Goal: Connect with others: Connect with others

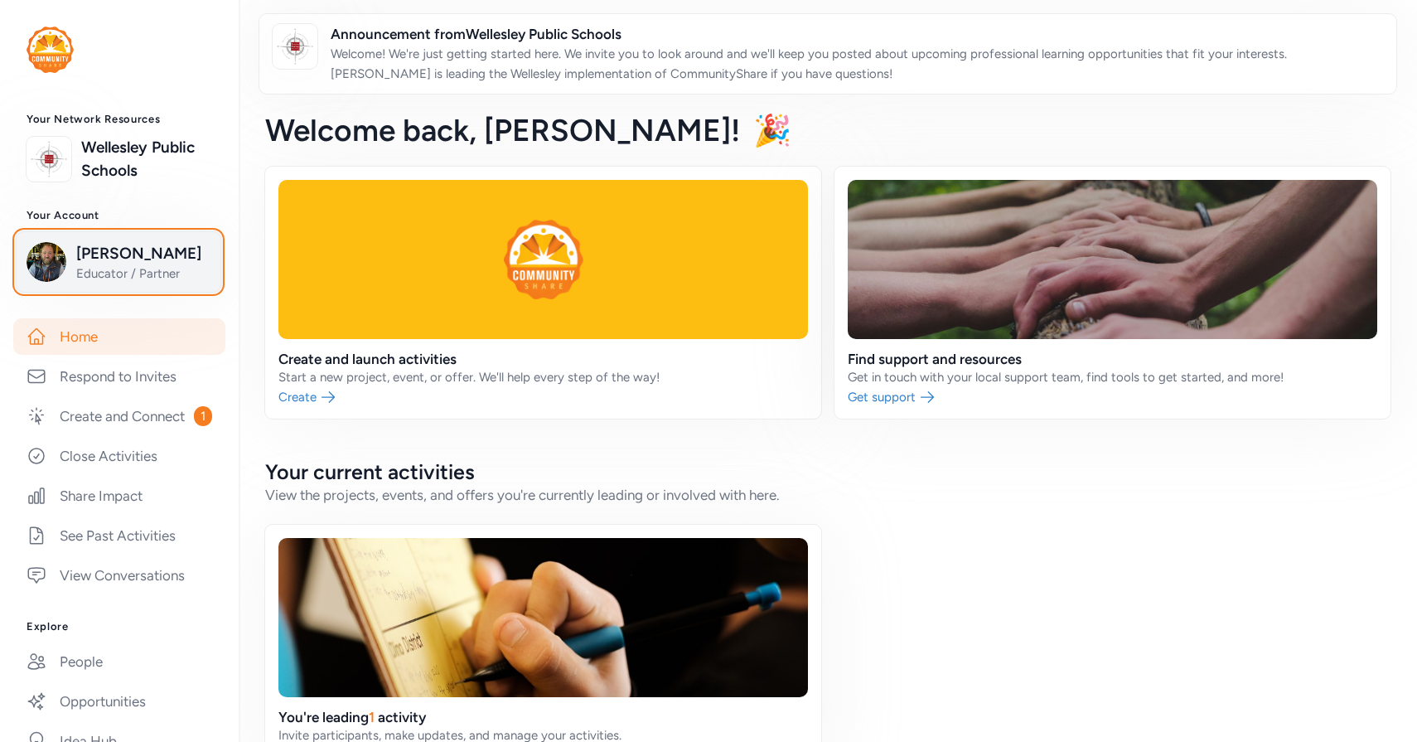
click at [66, 276] on div "[PERSON_NAME] Educator / Partner" at bounding box center [119, 262] width 184 height 40
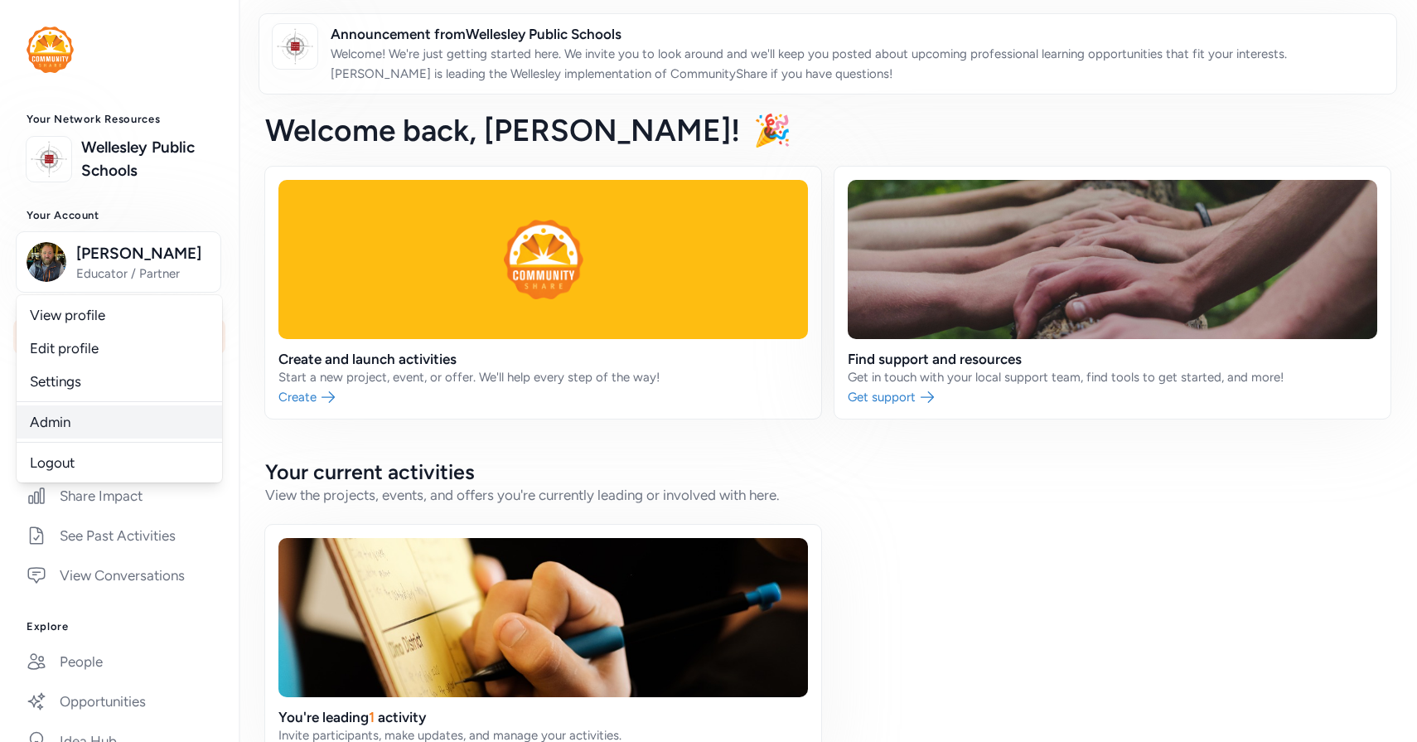
click at [80, 424] on link "Admin" at bounding box center [120, 421] width 206 height 33
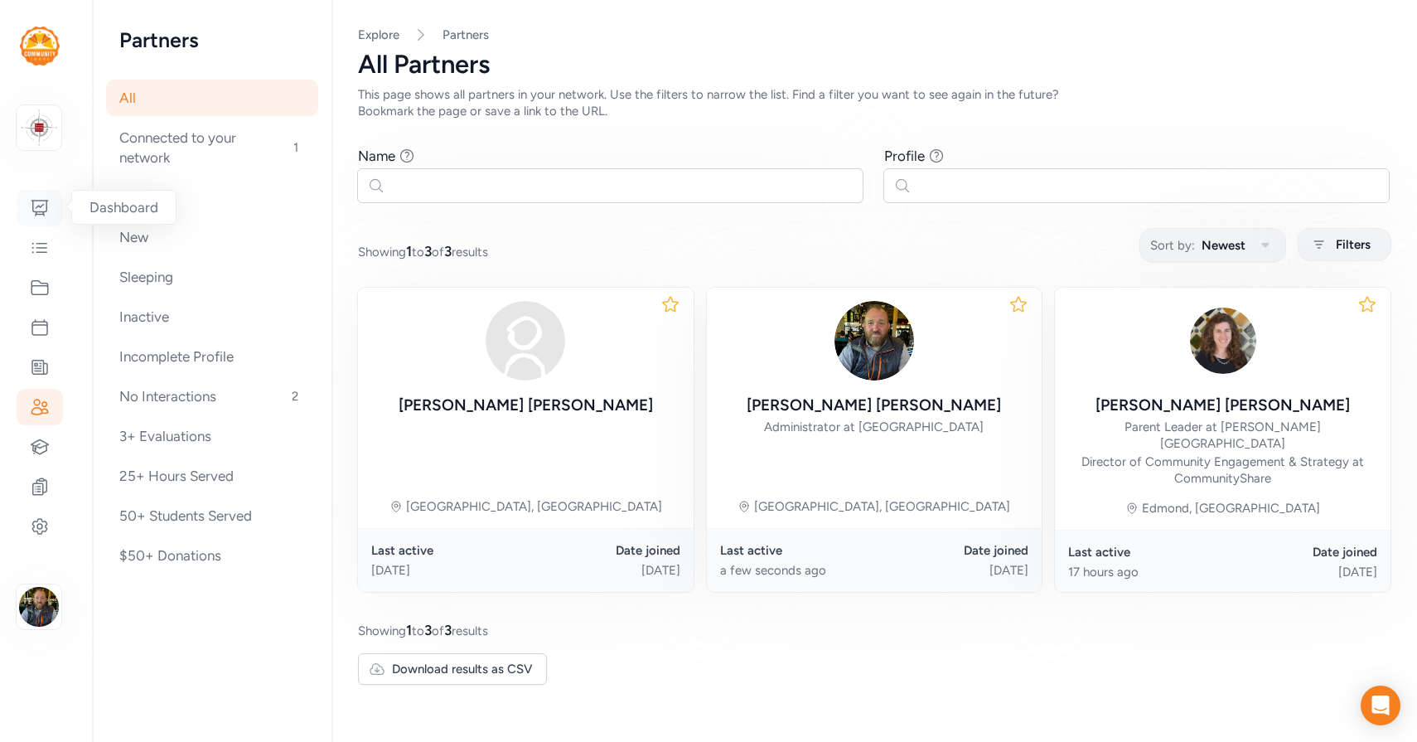
click at [40, 223] on div at bounding box center [40, 208] width 46 height 36
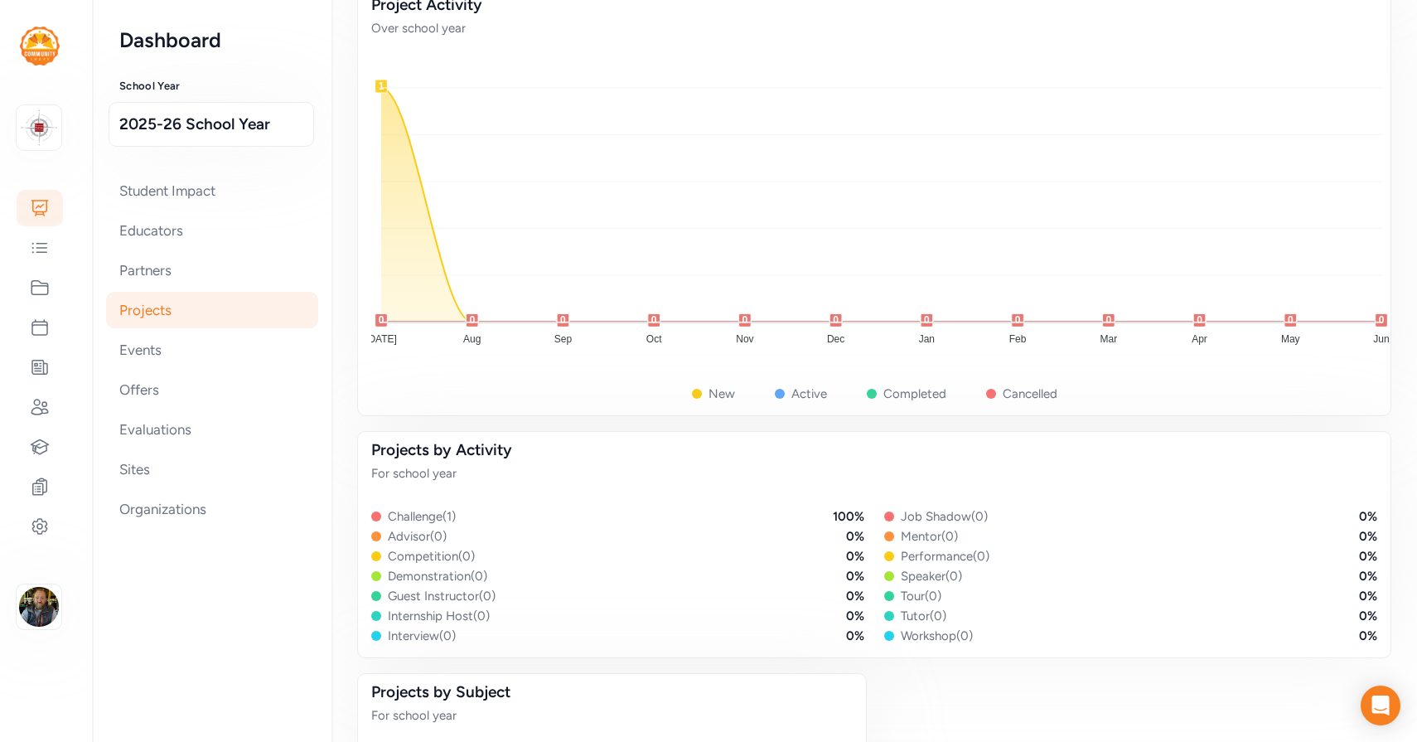
scroll to position [455, 0]
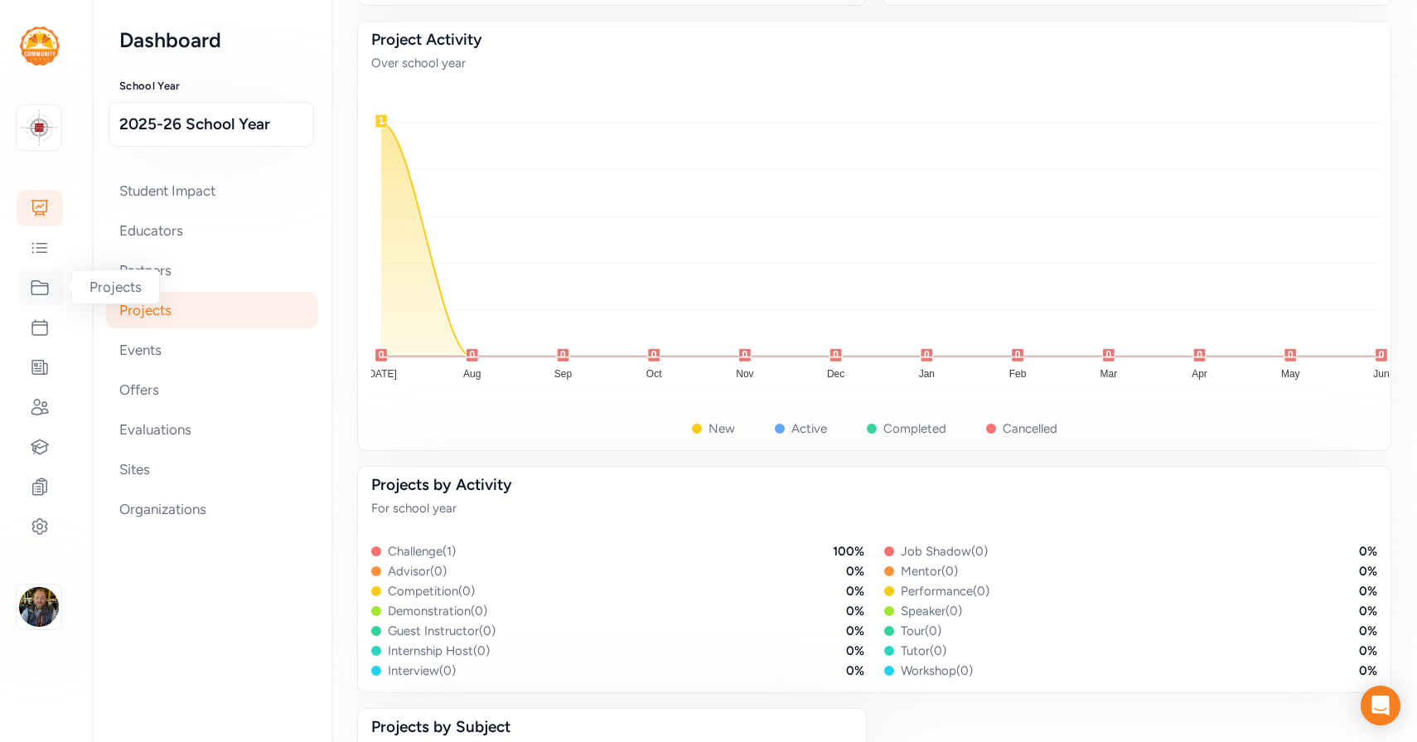
click at [42, 286] on icon at bounding box center [40, 288] width 20 height 20
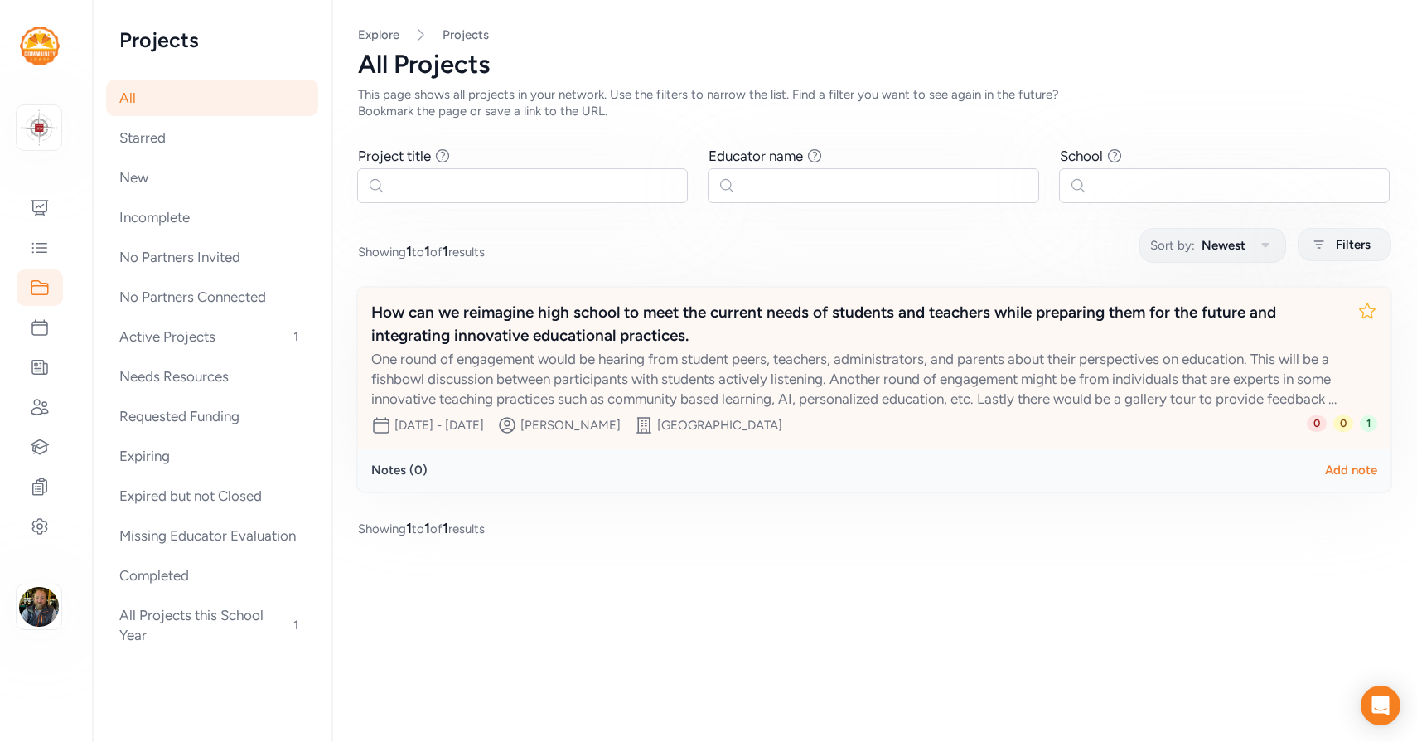
click at [759, 374] on div "One round of engagement would be hearing from student peers, teachers, administ…" at bounding box center [857, 379] width 973 height 60
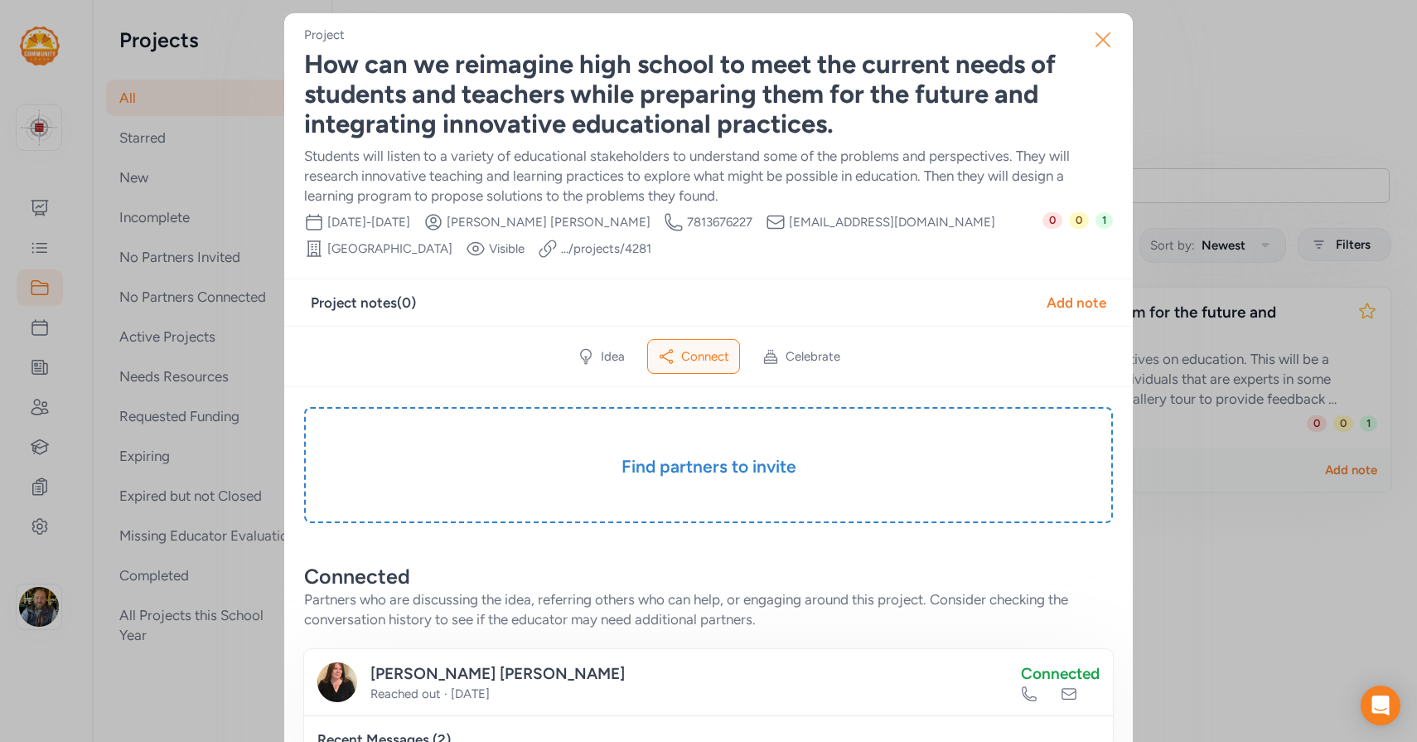
click at [1102, 49] on icon "button" at bounding box center [1103, 40] width 27 height 27
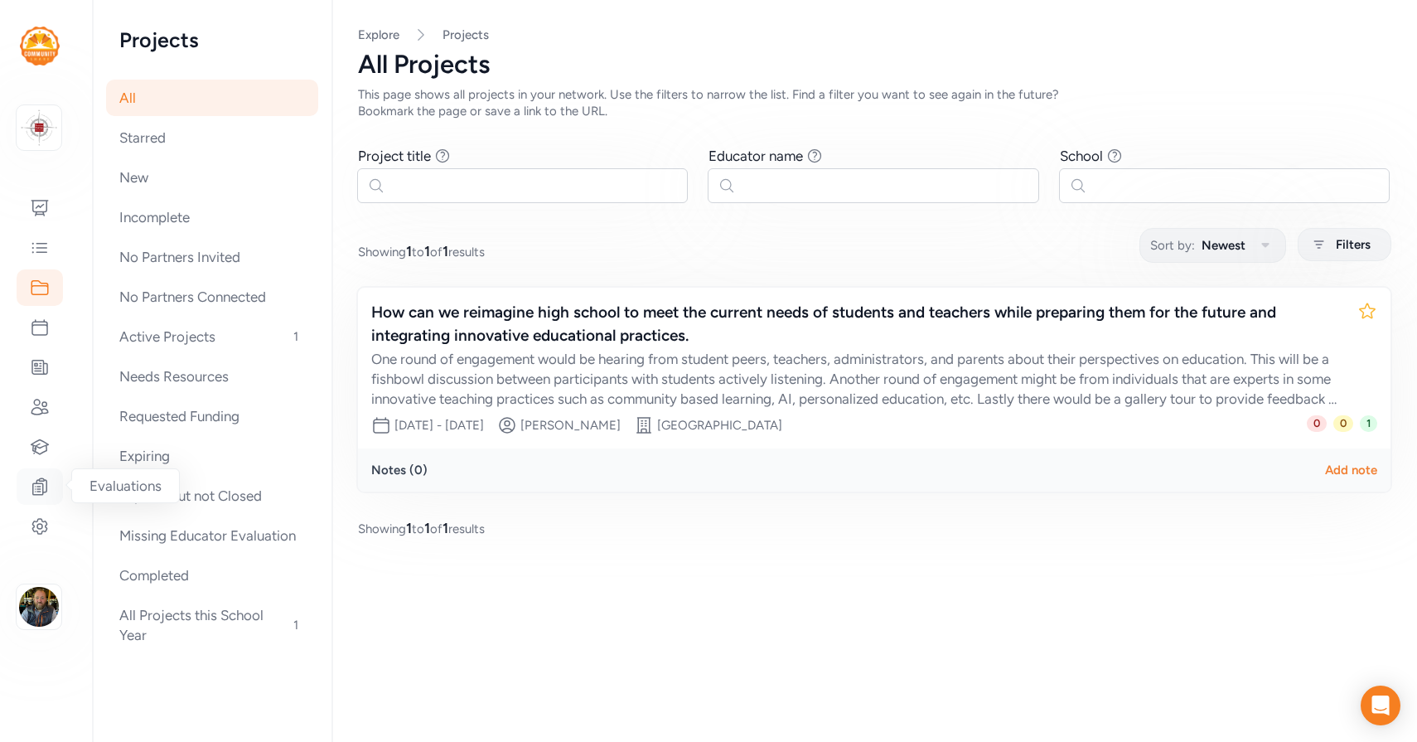
click at [46, 479] on icon at bounding box center [40, 487] width 20 height 20
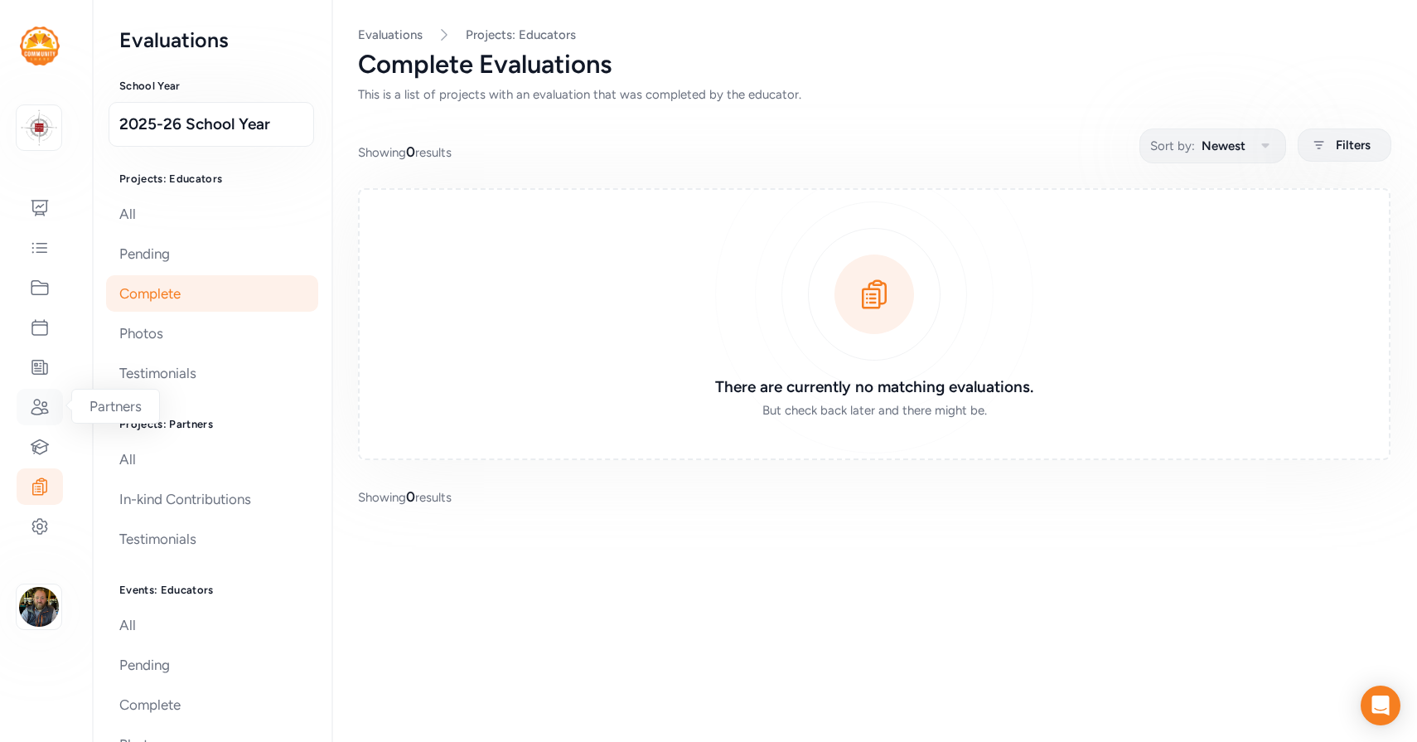
click at [47, 408] on icon at bounding box center [40, 407] width 20 height 20
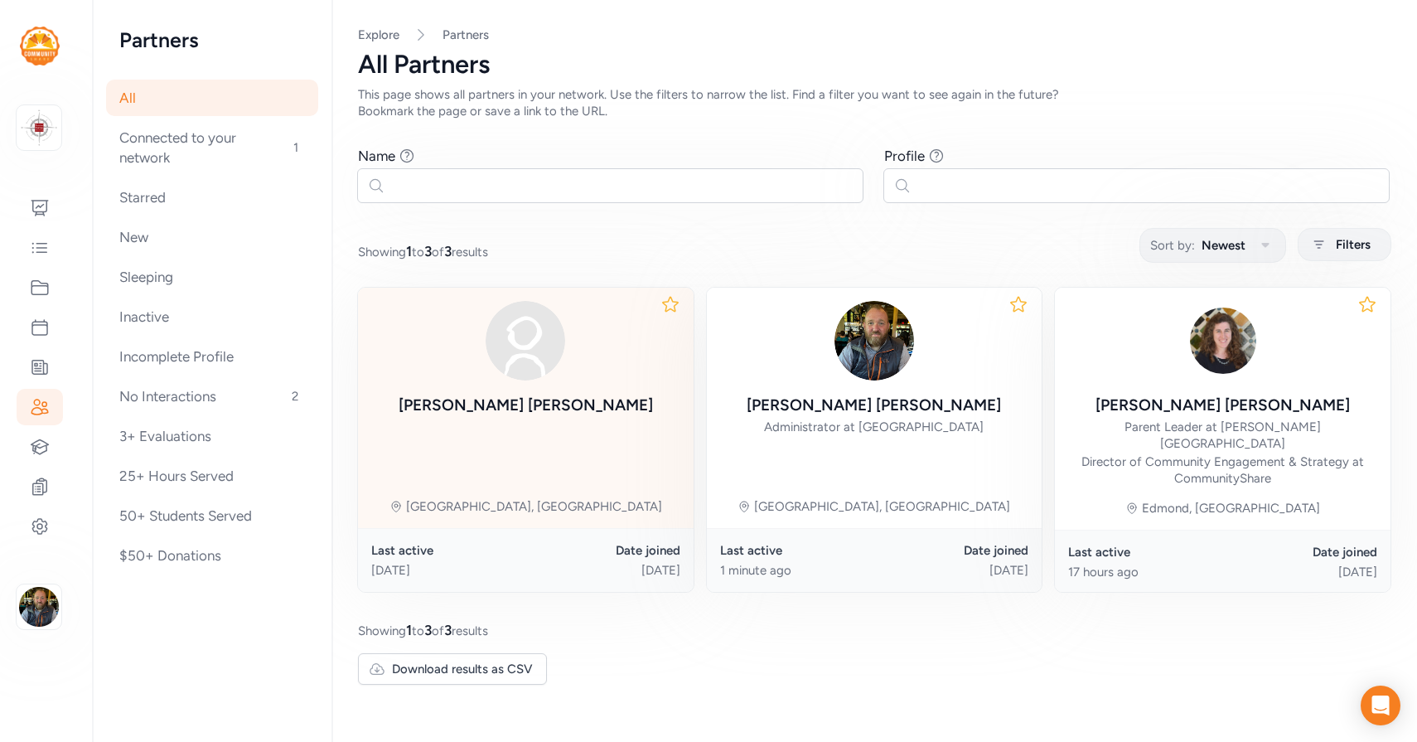
click at [543, 376] on div at bounding box center [526, 341] width 254 height 80
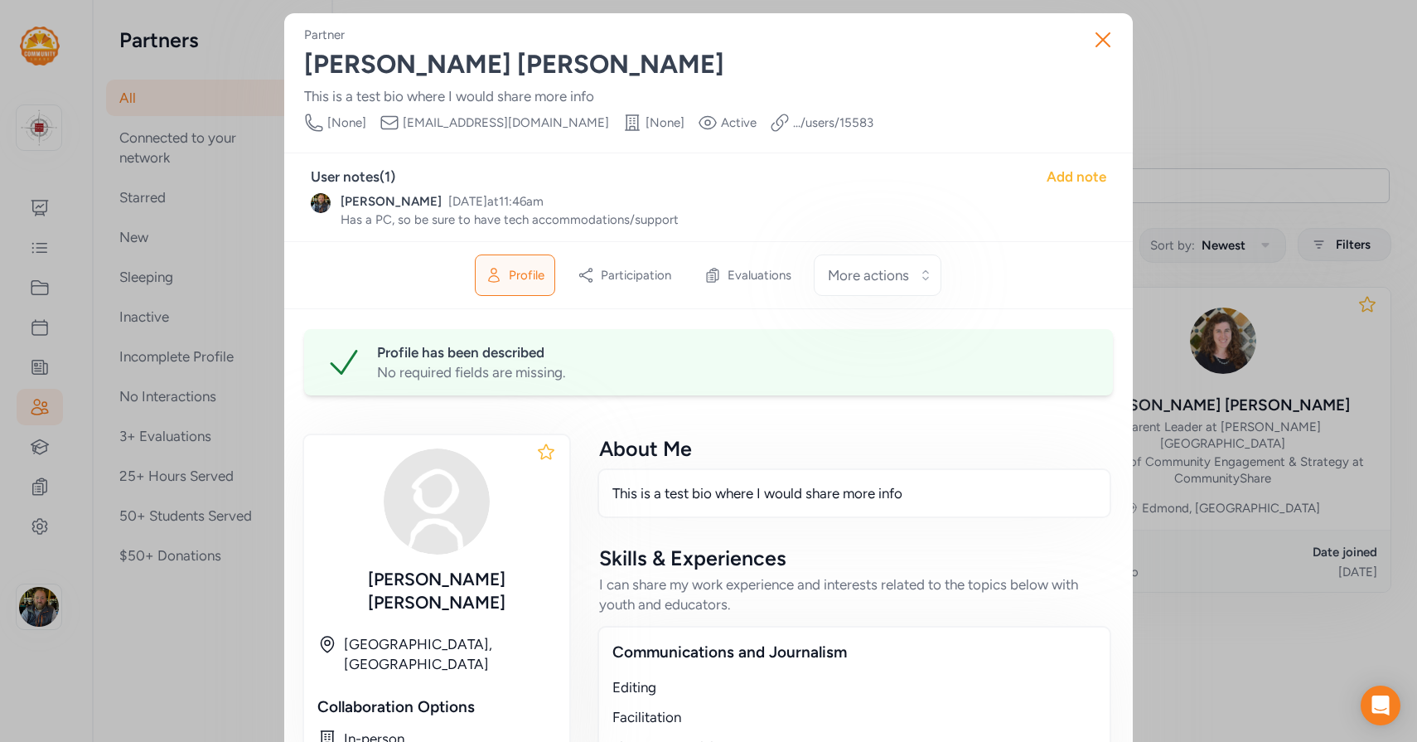
click at [1065, 177] on div "Add note" at bounding box center [1077, 177] width 60 height 20
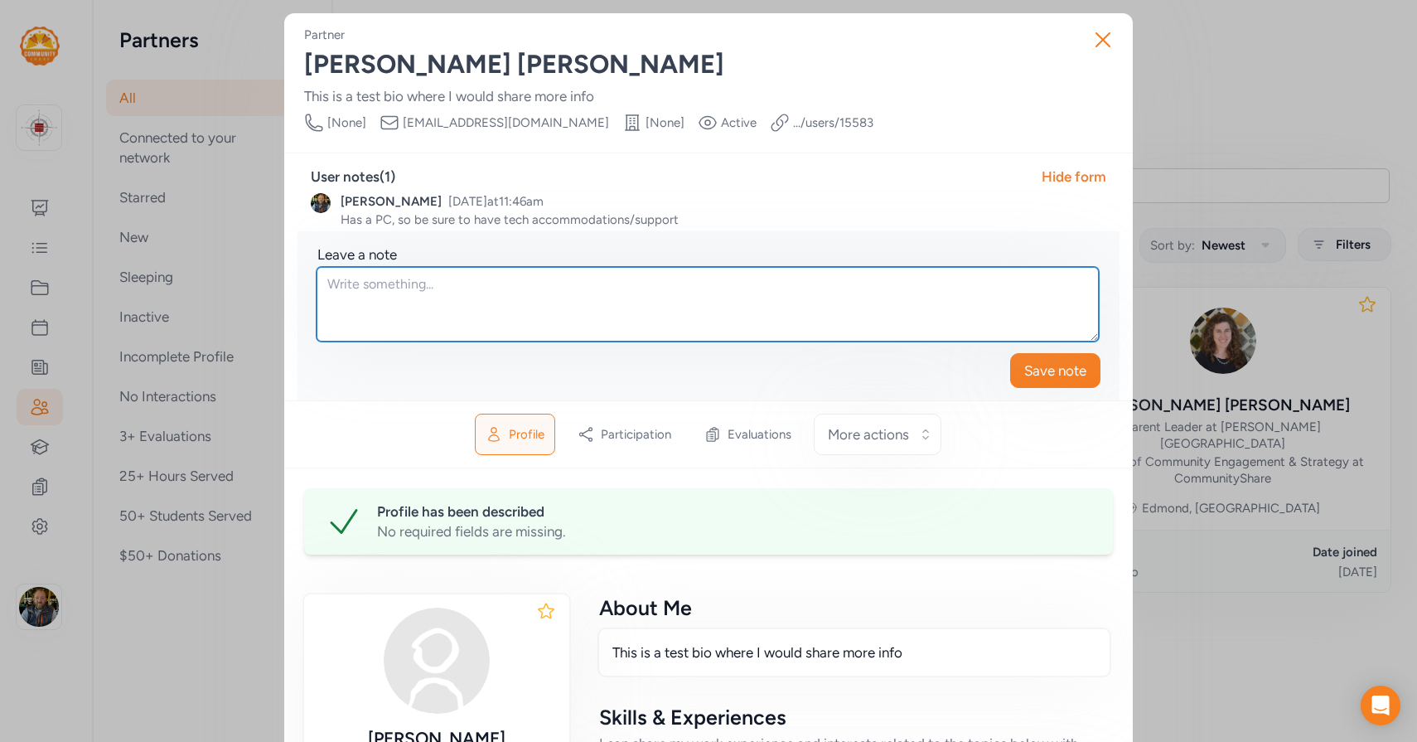
click at [479, 290] on textarea at bounding box center [708, 304] width 782 height 75
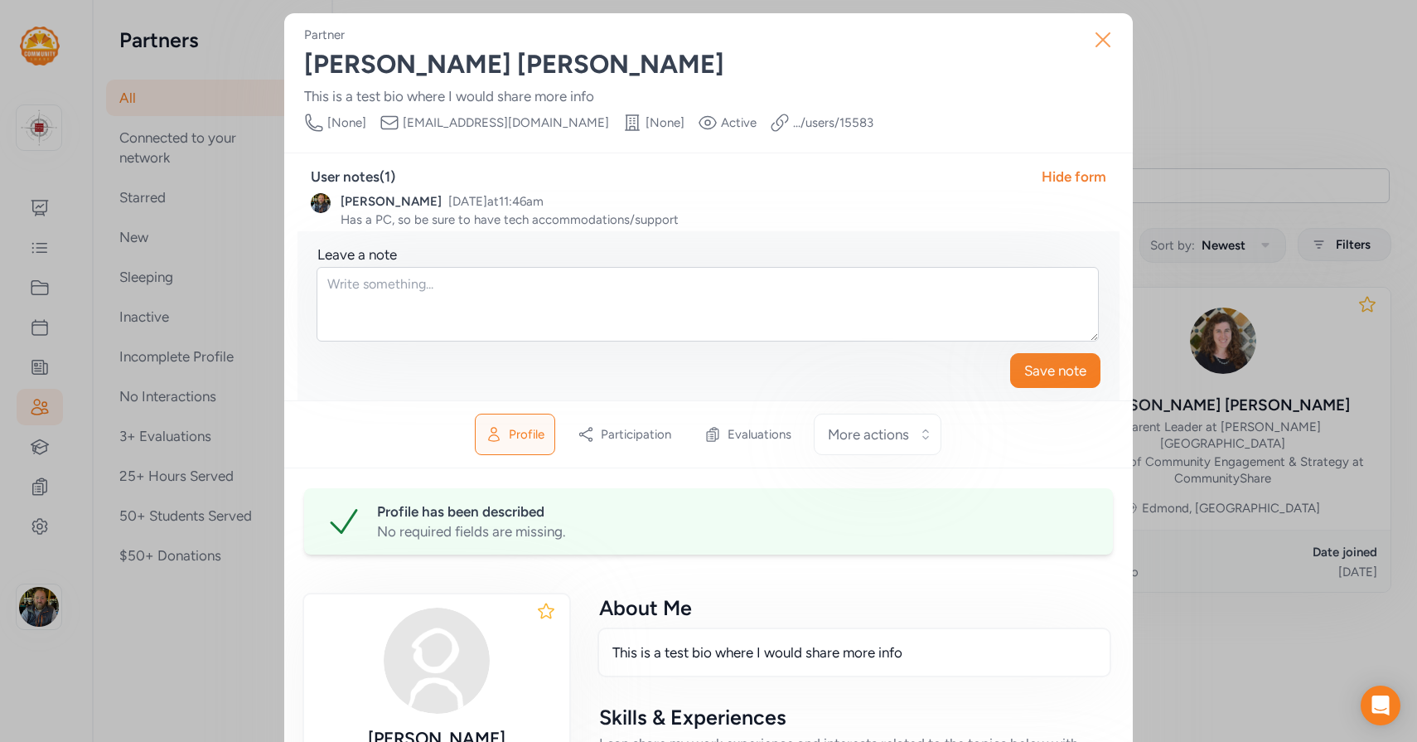
click at [1101, 37] on icon "button" at bounding box center [1102, 39] width 13 height 13
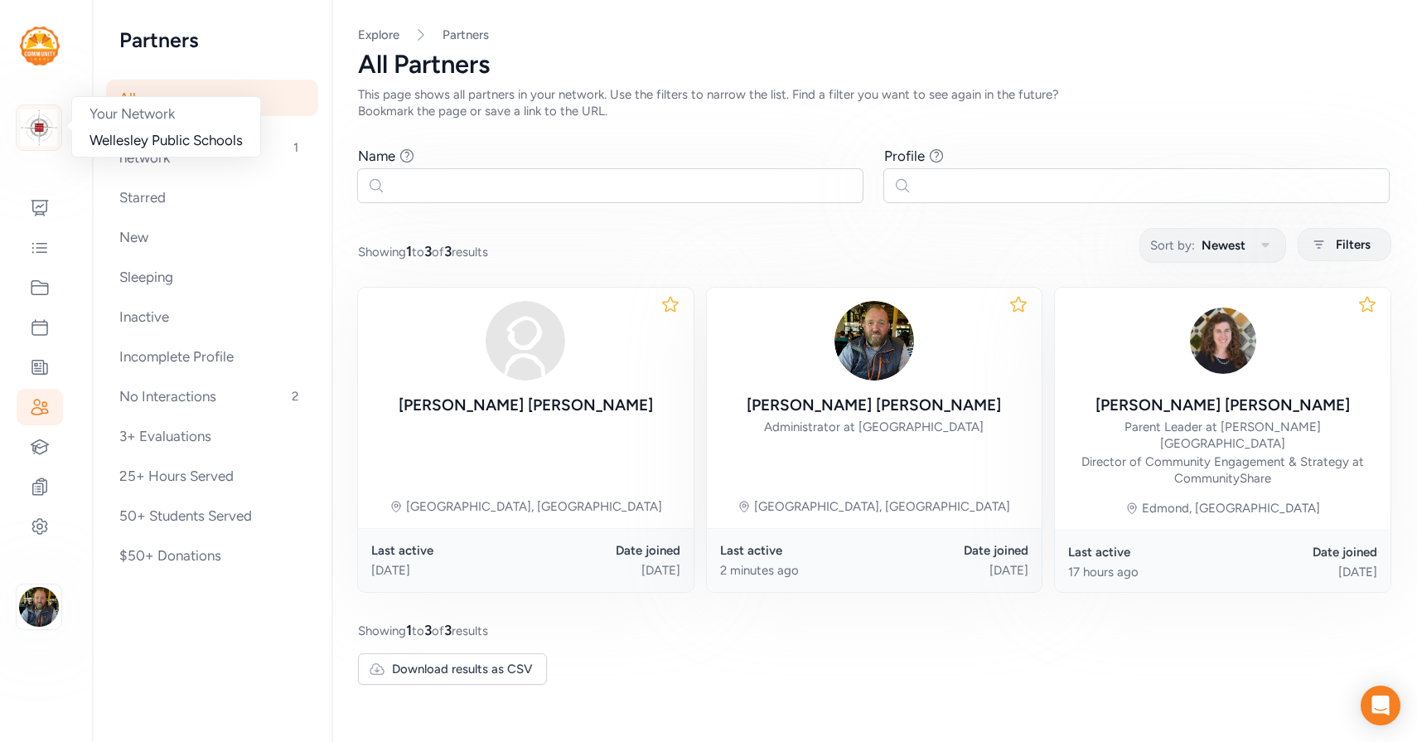
click at [33, 119] on img at bounding box center [39, 127] width 36 height 36
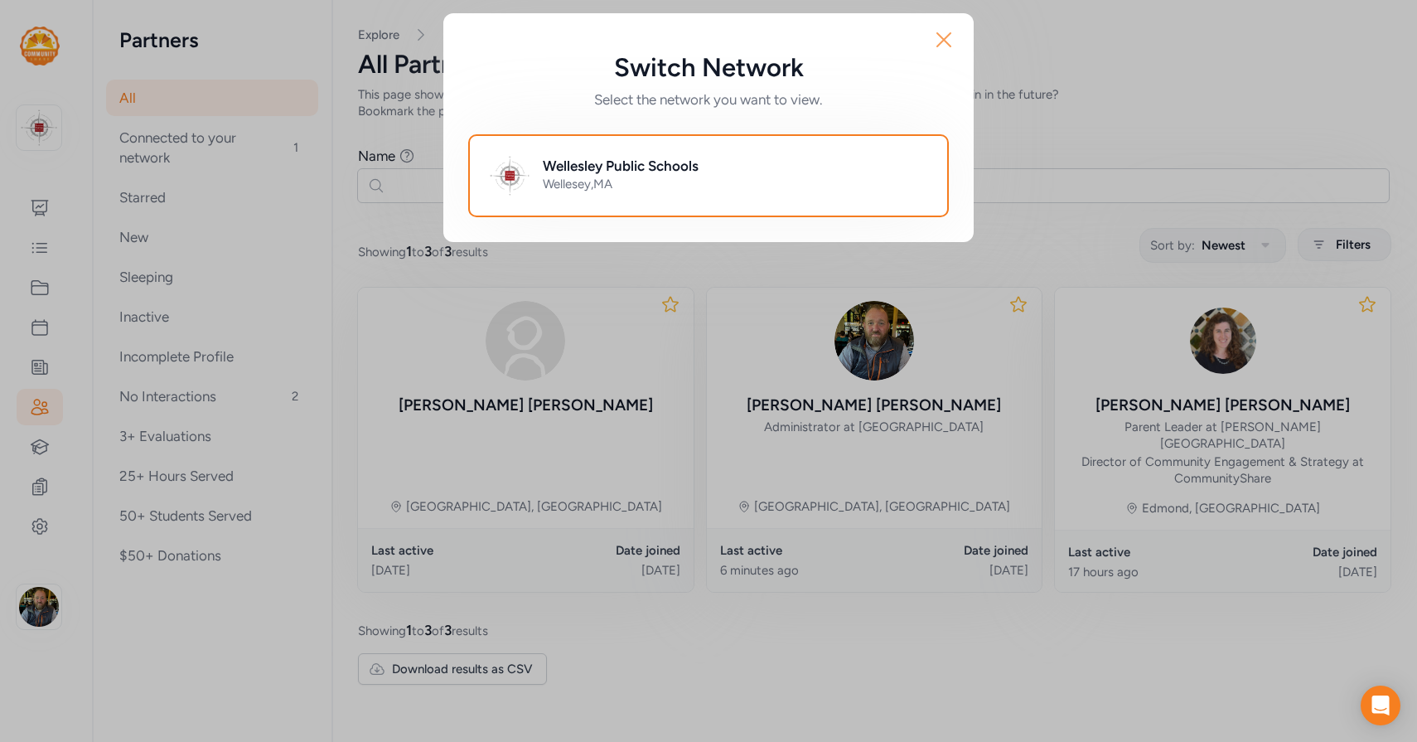
click at [946, 43] on icon "button" at bounding box center [943, 39] width 13 height 13
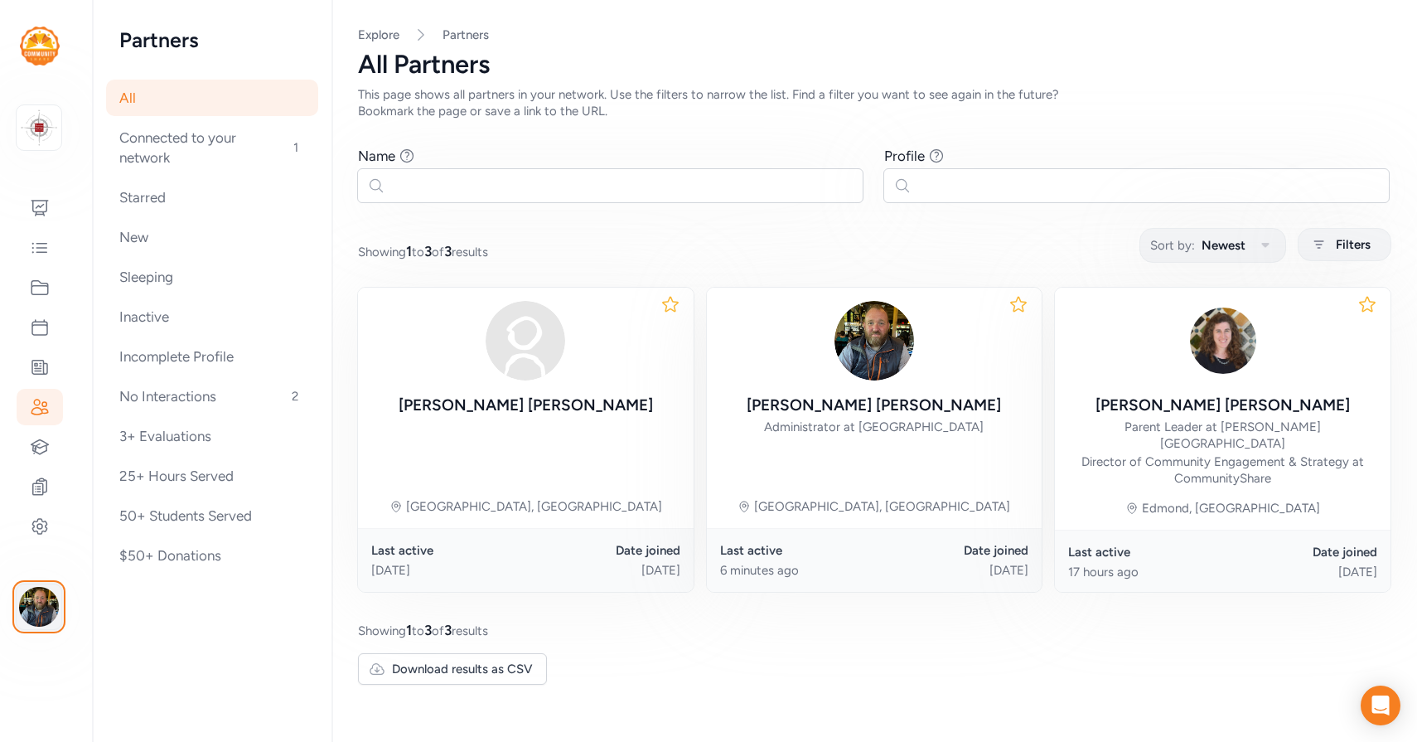
click at [30, 609] on img "button" at bounding box center [39, 607] width 40 height 40
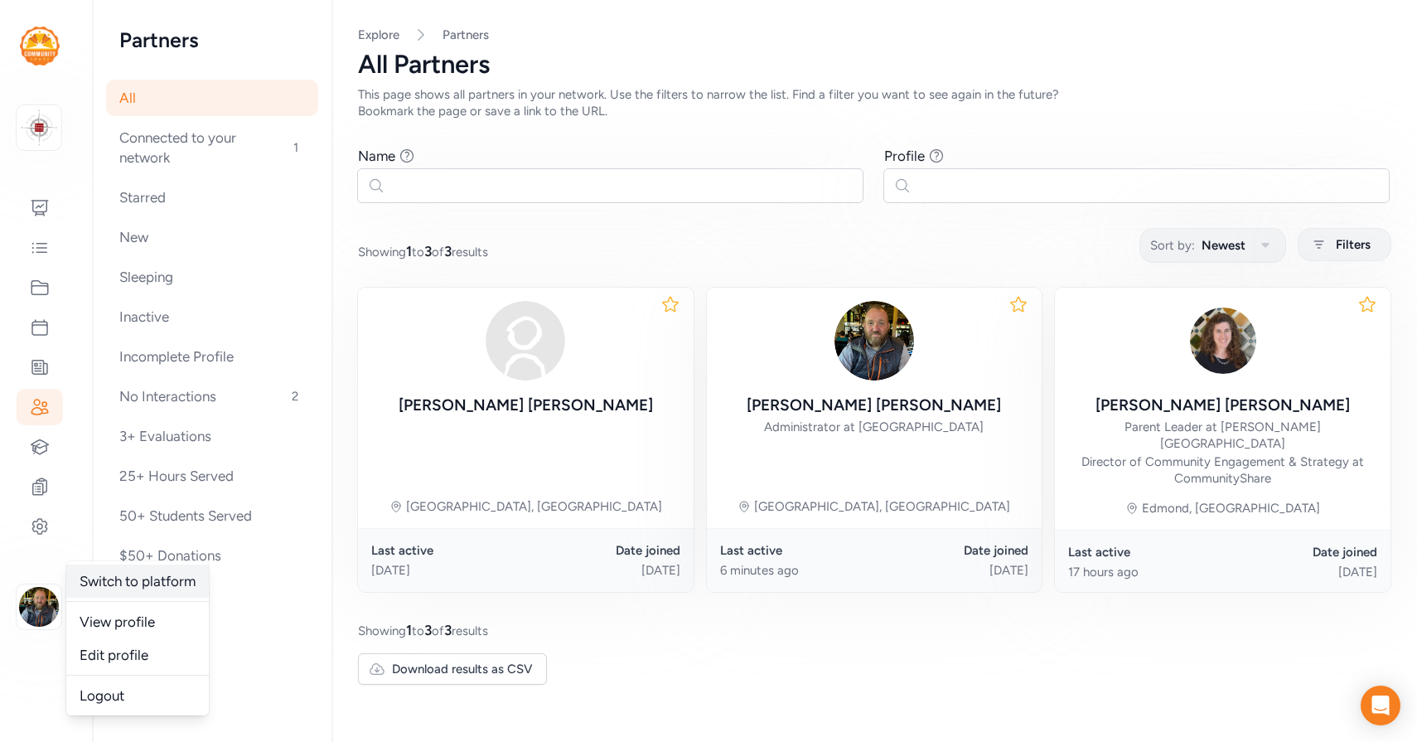
click at [138, 583] on link "Switch to platform" at bounding box center [137, 580] width 143 height 33
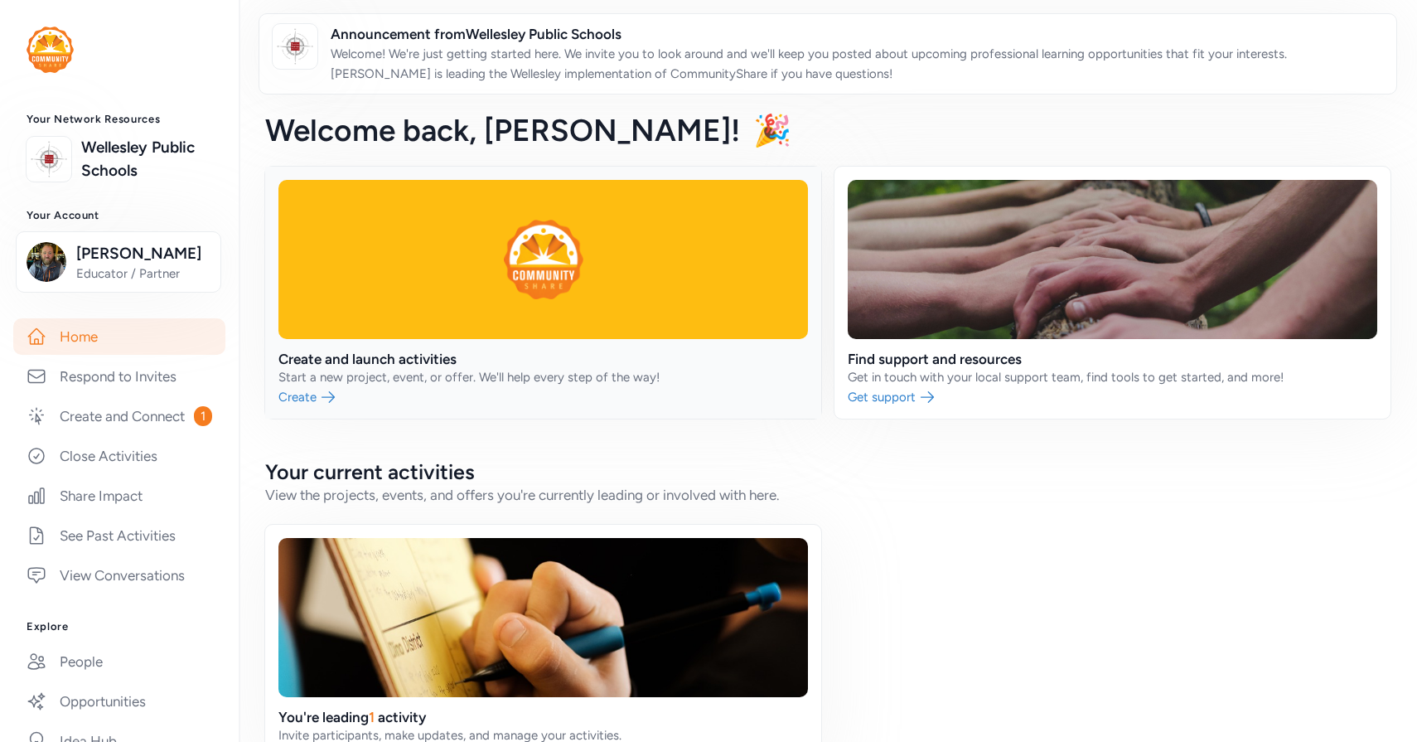
click at [404, 362] on link at bounding box center [543, 293] width 556 height 252
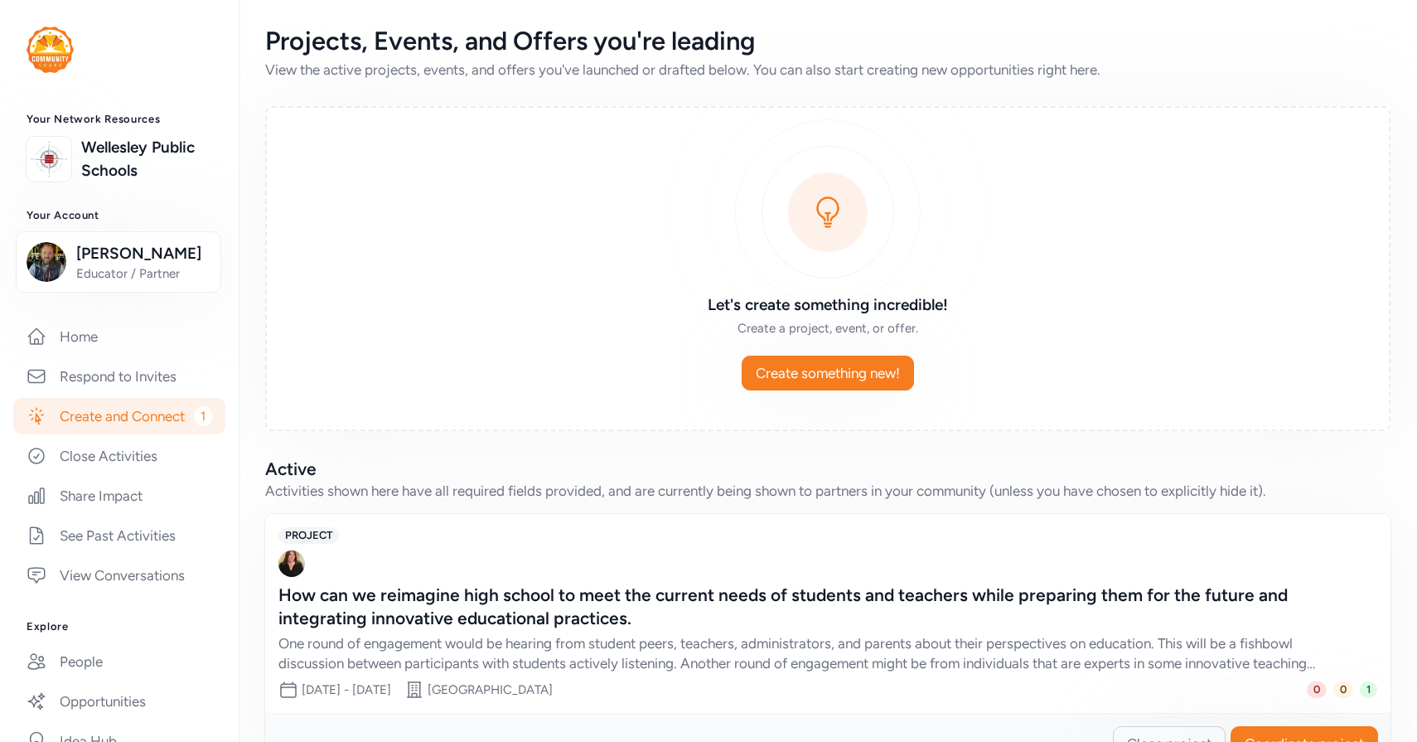
scroll to position [58, 0]
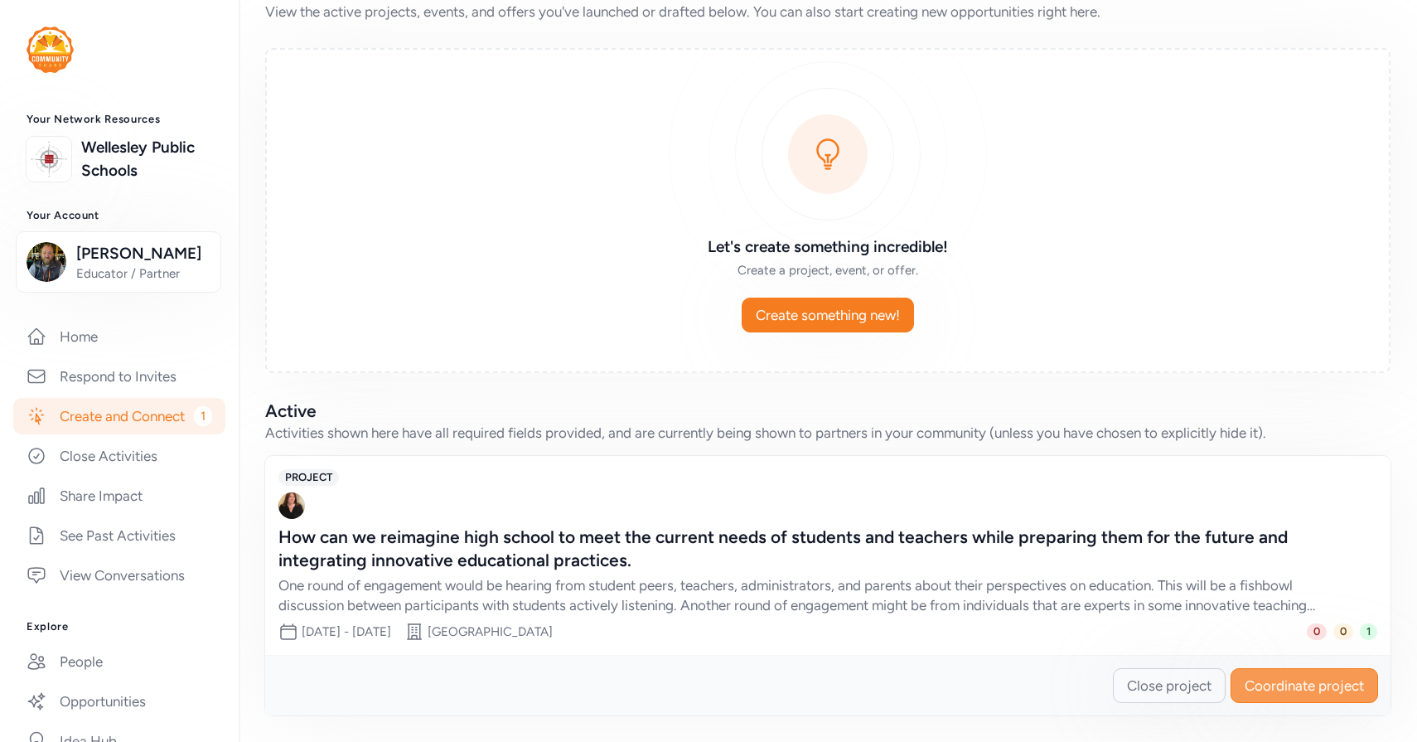
click at [1309, 686] on span "Coordinate project" at bounding box center [1304, 685] width 119 height 20
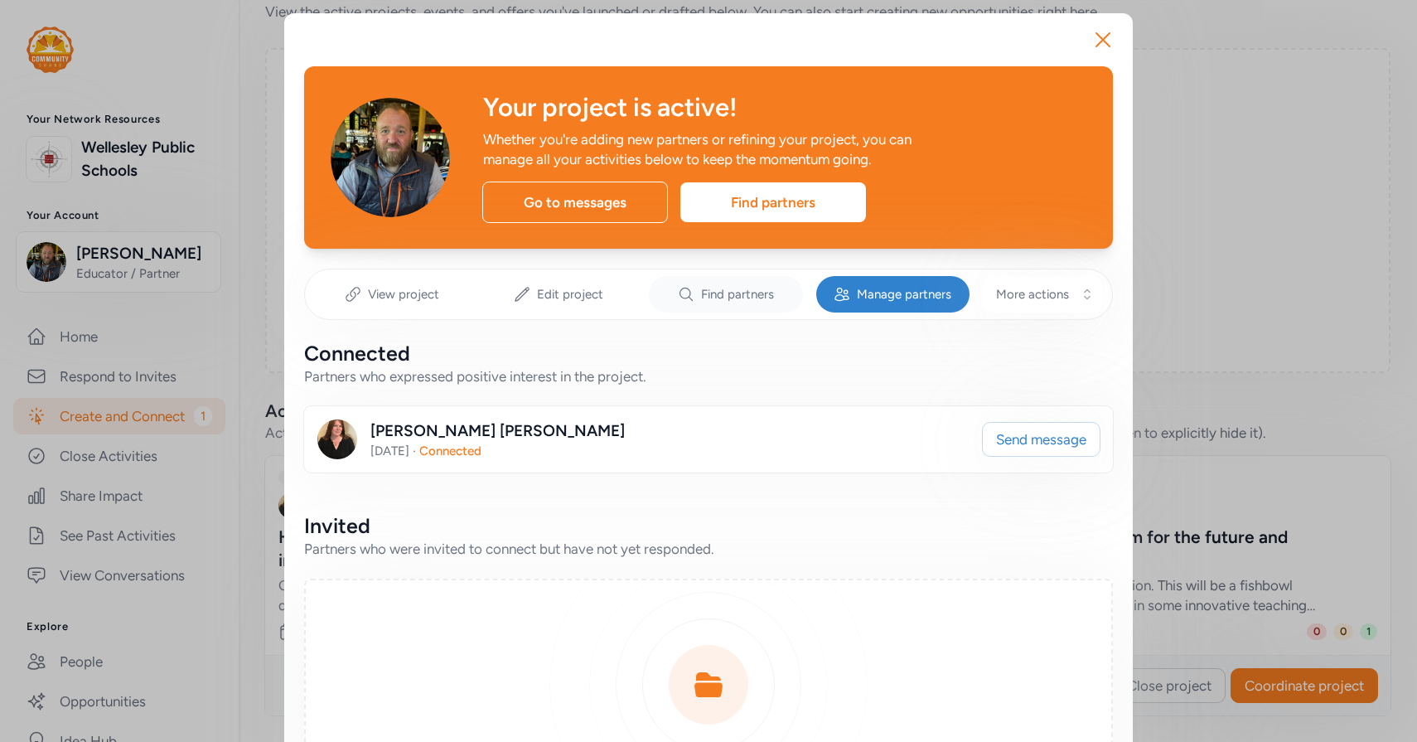
click at [731, 302] on span "Find partners" at bounding box center [737, 294] width 73 height 17
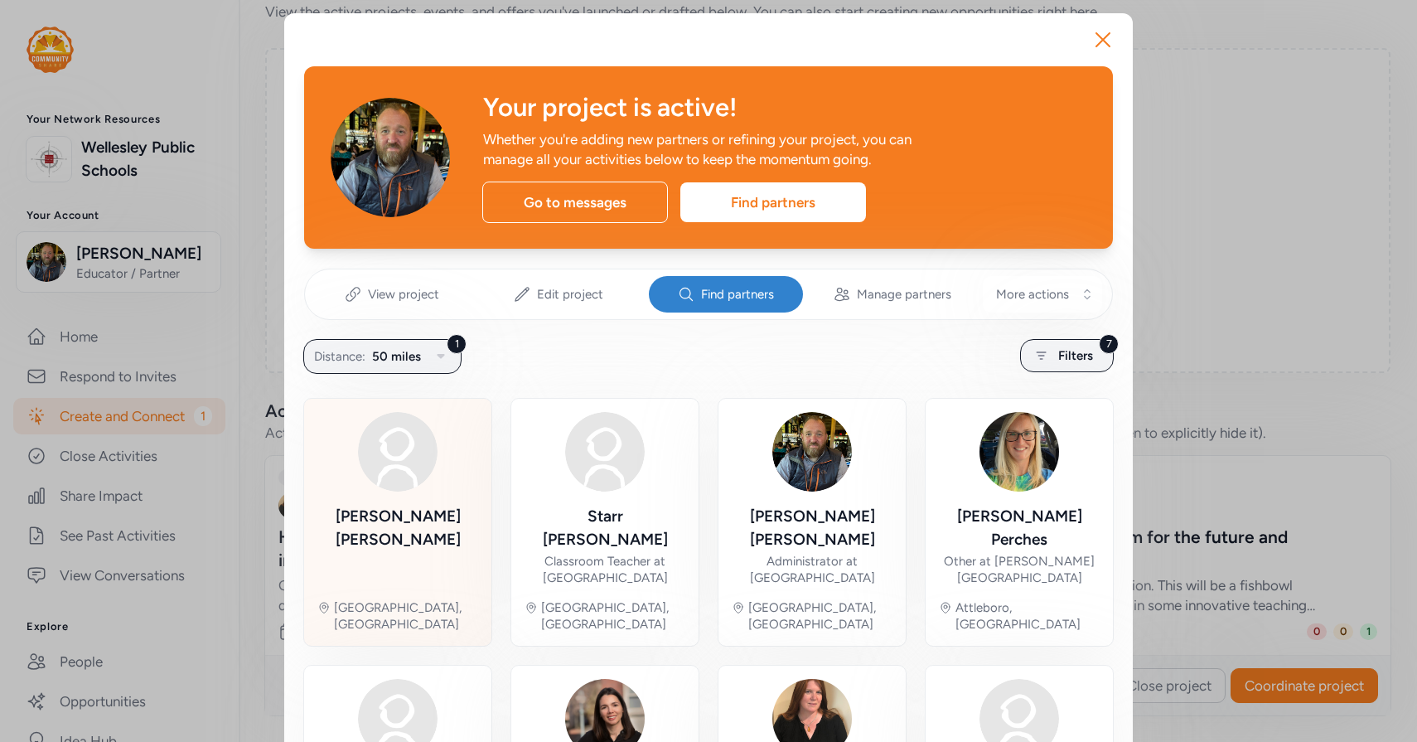
click at [415, 484] on img at bounding box center [398, 452] width 80 height 80
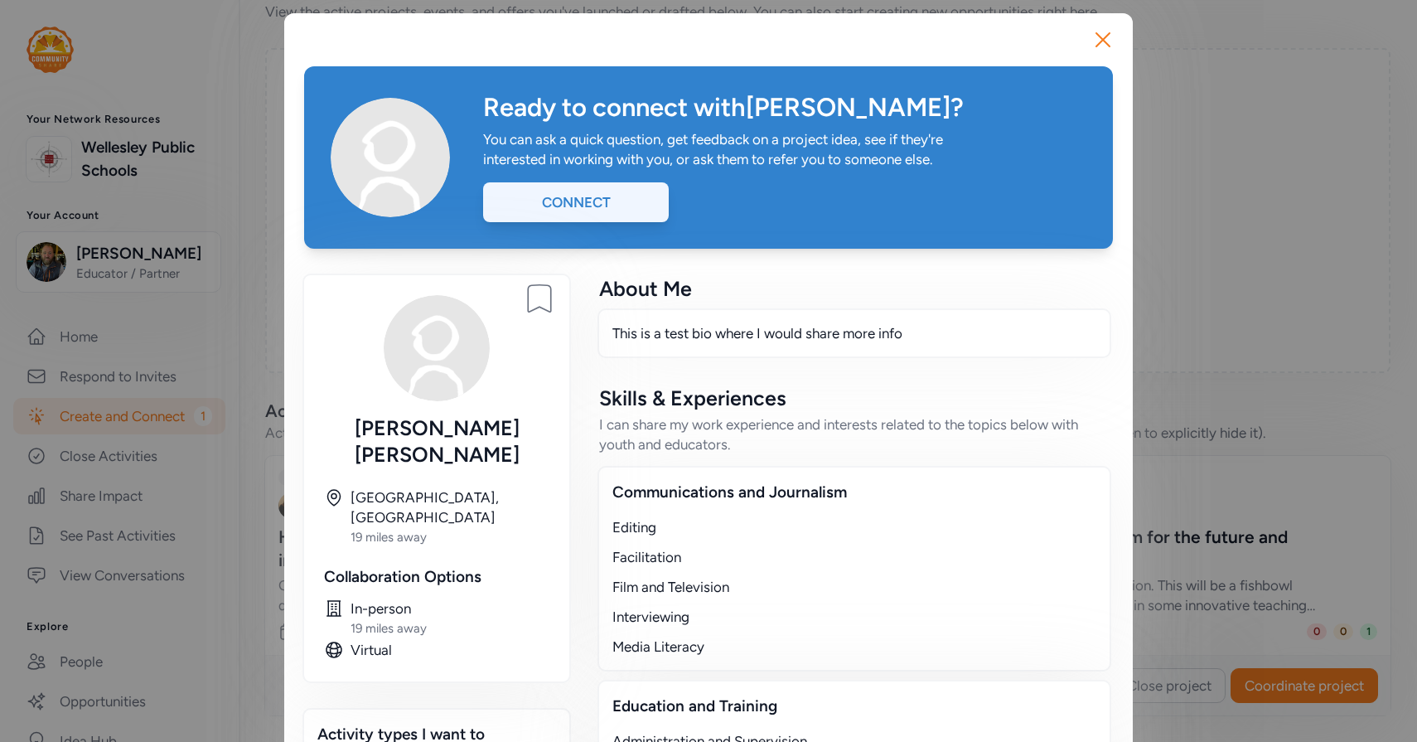
click at [580, 210] on div "Connect" at bounding box center [576, 202] width 186 height 40
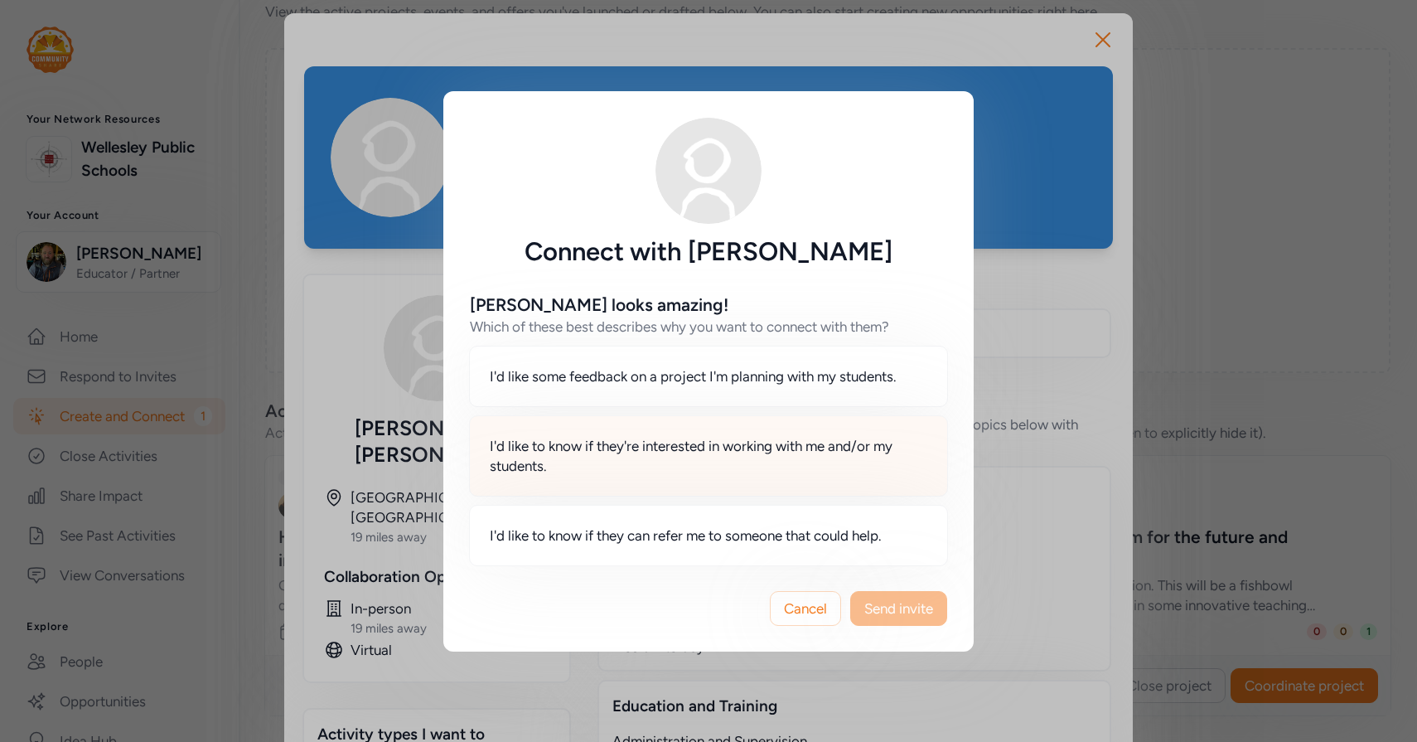
click at [629, 449] on span "I'd like to know if they're interested in working with me and/or my students." at bounding box center [709, 456] width 438 height 40
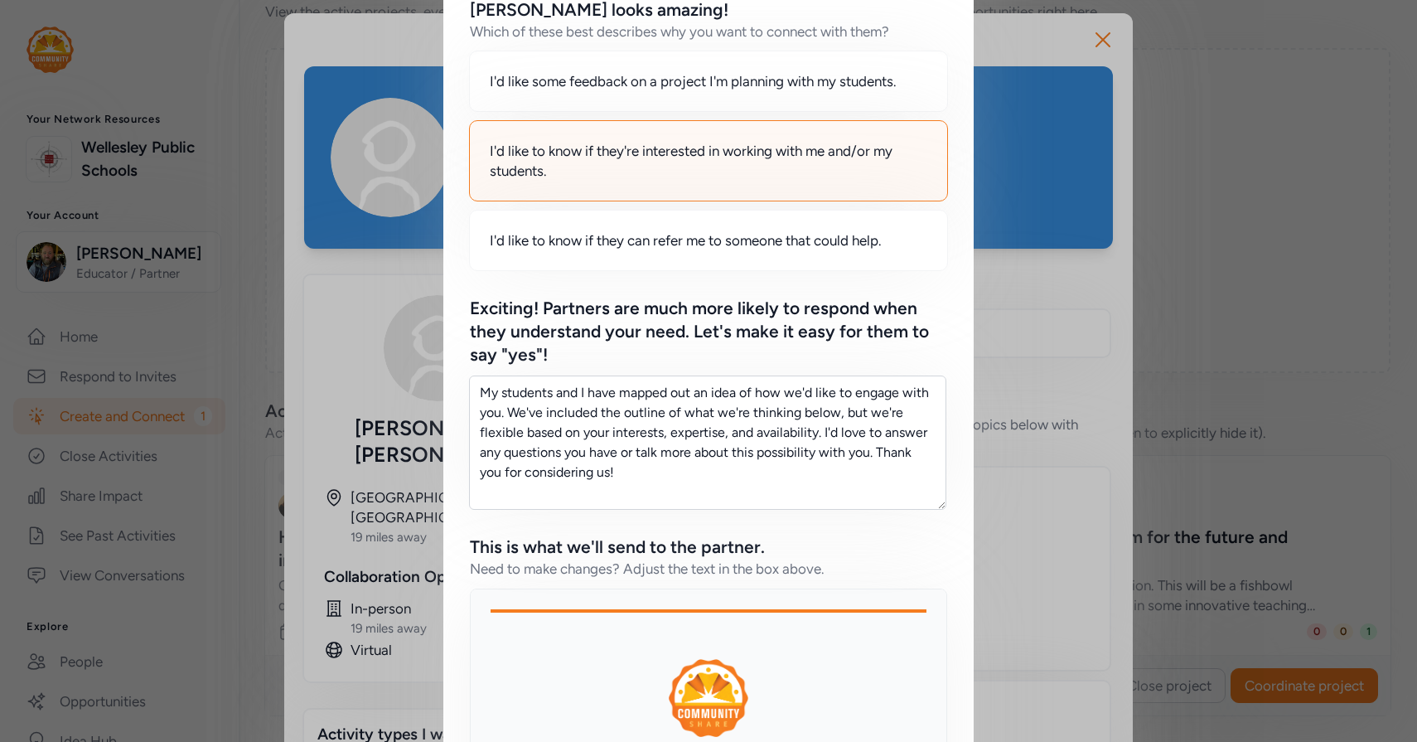
scroll to position [220, 0]
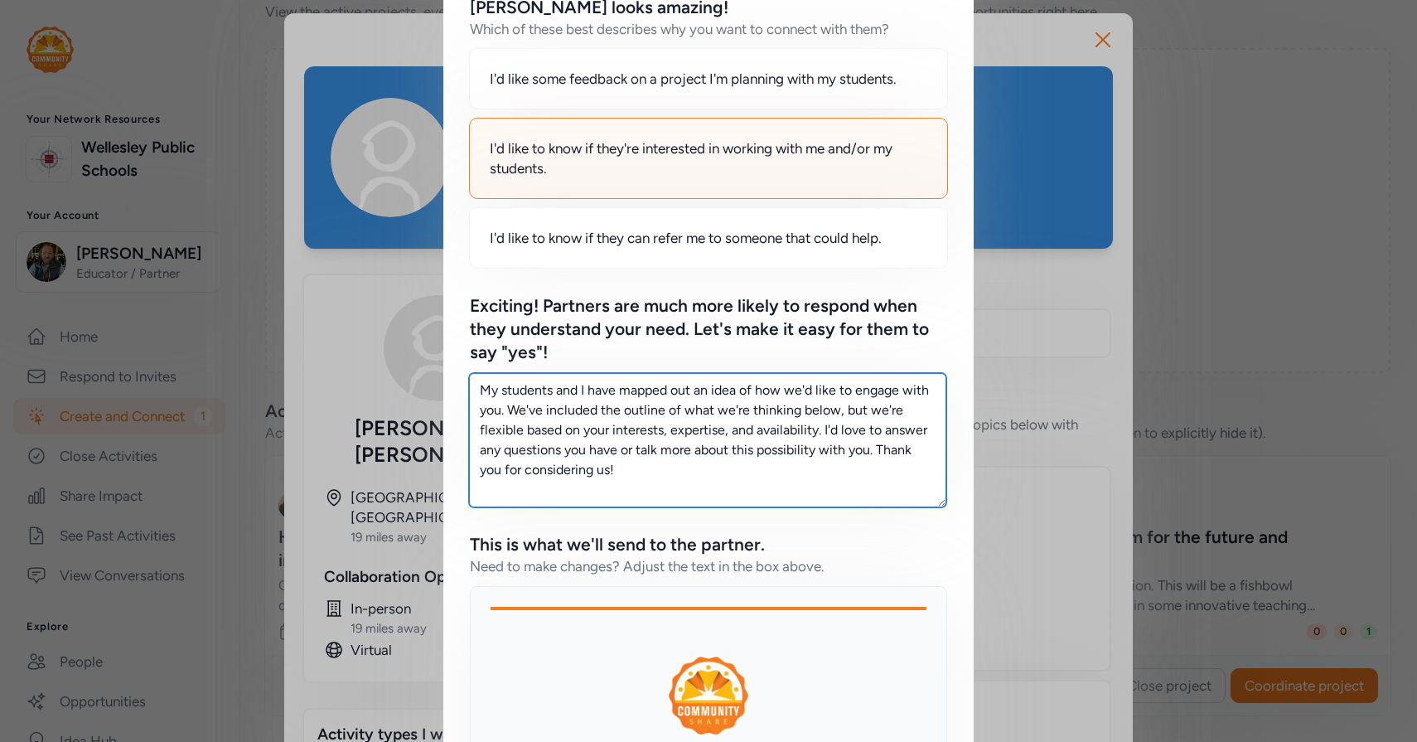
click at [688, 476] on textarea "My students and I have mapped out an idea of how we'd like to engage with you. …" at bounding box center [707, 440] width 477 height 134
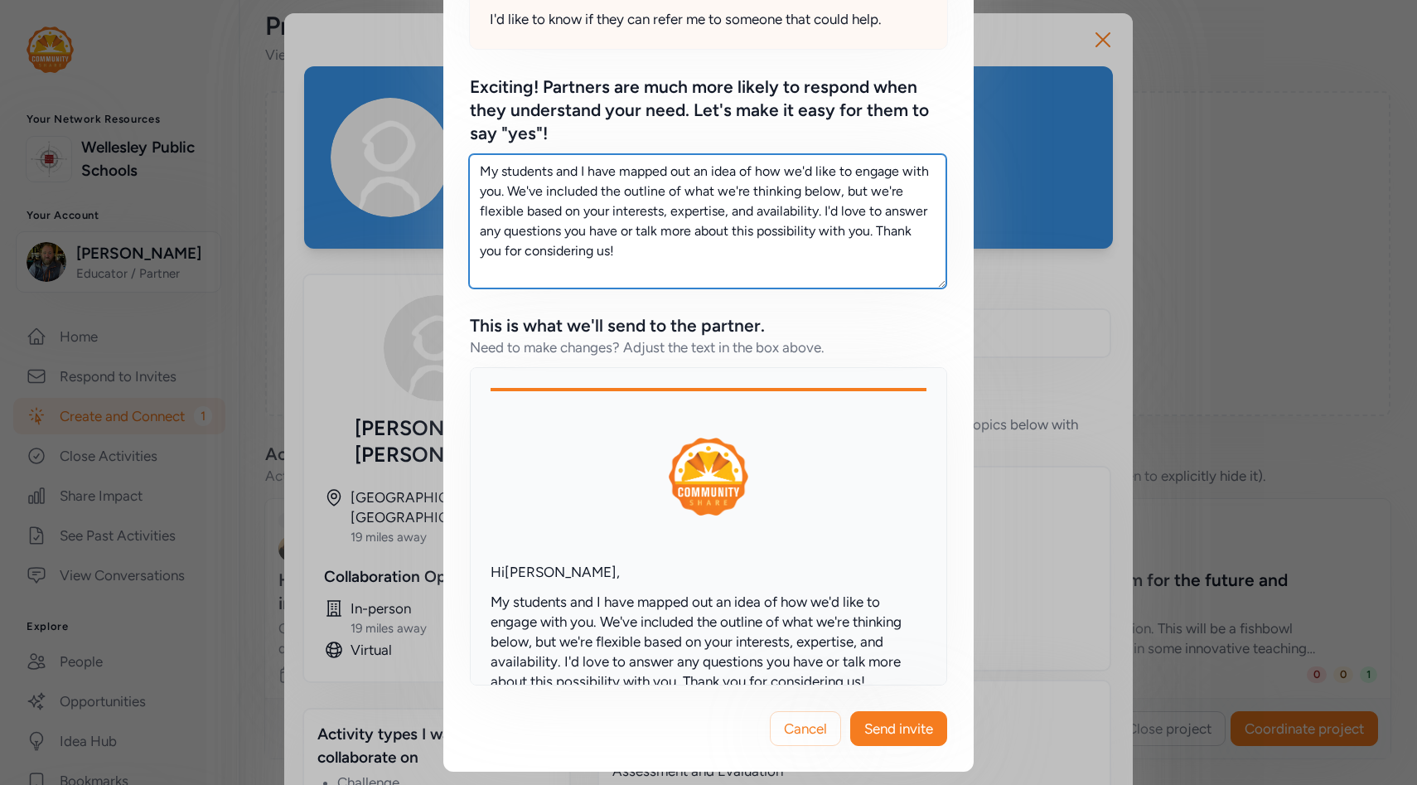
scroll to position [438, 0]
